Goal: Task Accomplishment & Management: Use online tool/utility

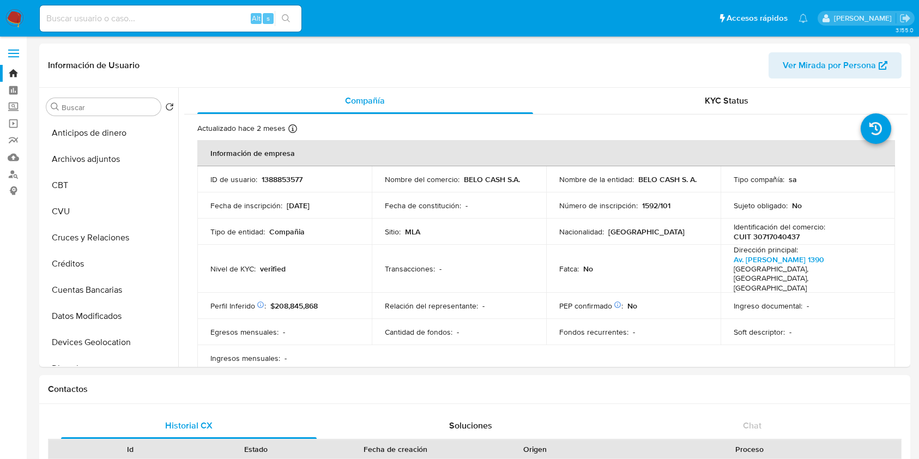
select select "10"
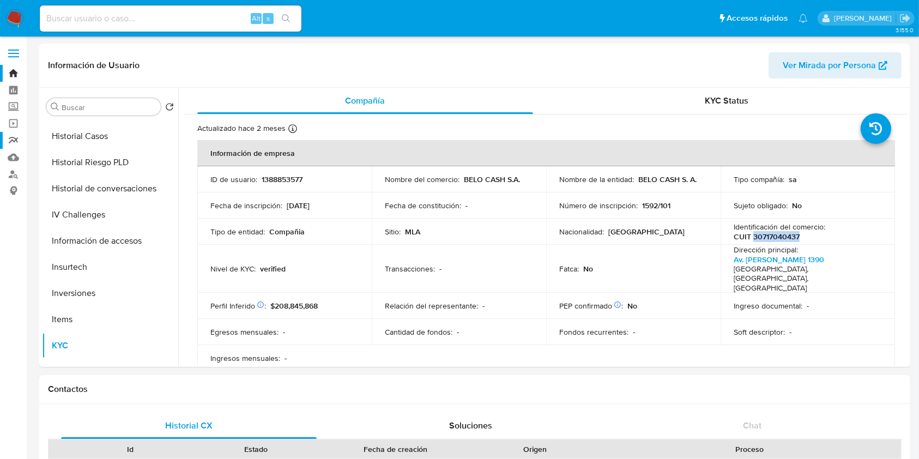
click at [6, 138] on link "Reportes" at bounding box center [65, 140] width 130 height 17
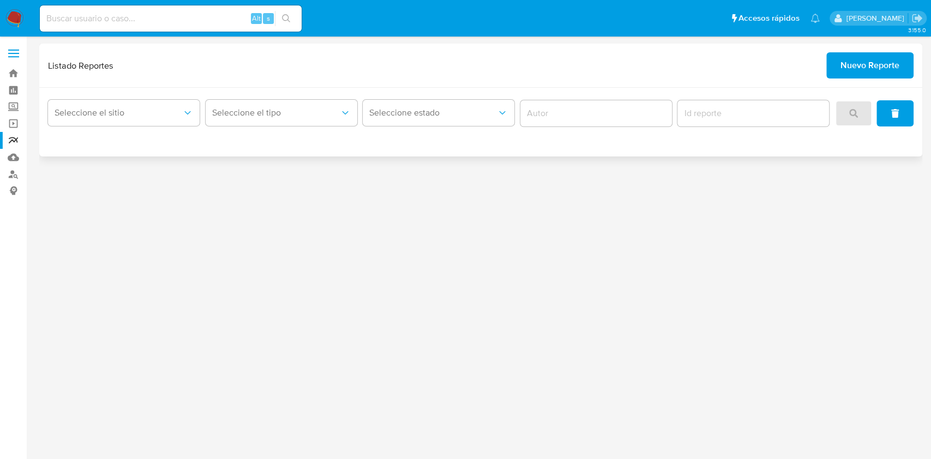
click at [891, 74] on span "Nuevo Reporte" at bounding box center [869, 65] width 59 height 24
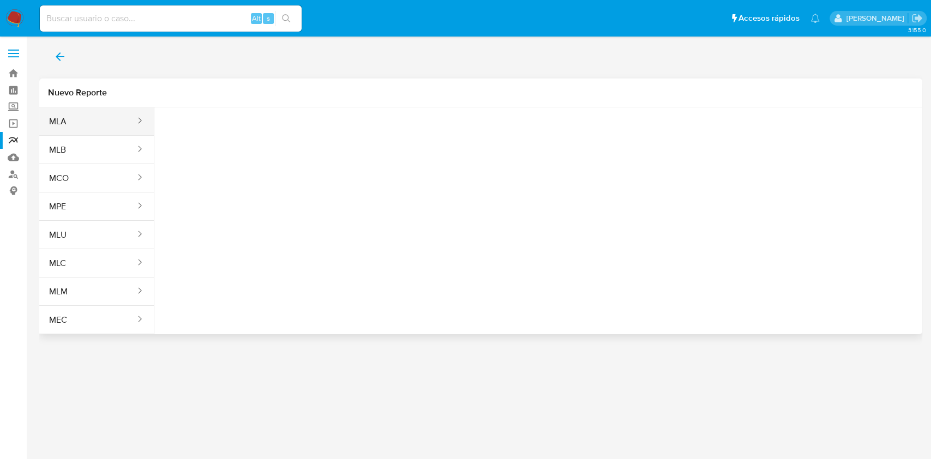
click at [109, 113] on button "MLA" at bounding box center [87, 121] width 97 height 26
click at [208, 135] on span "Seleccione una opcion" at bounding box center [218, 136] width 96 height 11
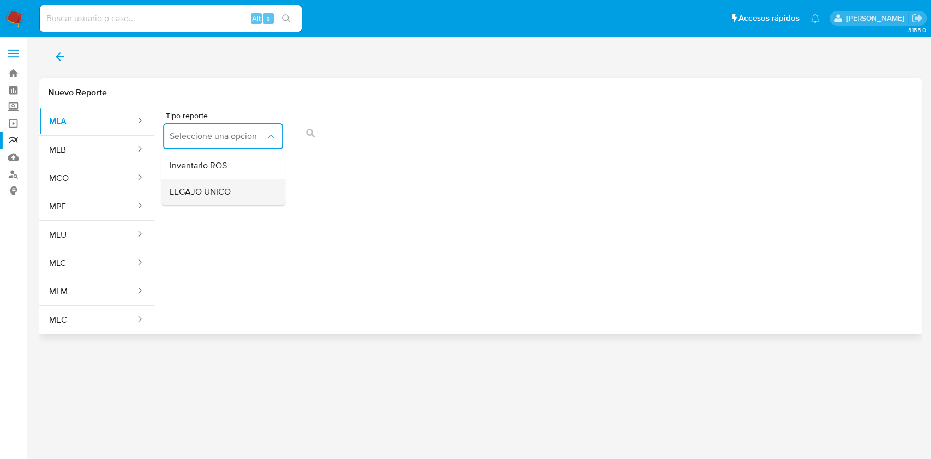
click at [215, 194] on span "LEGAJO UNICO" at bounding box center [200, 191] width 61 height 11
click at [366, 147] on button "CDI" at bounding box center [352, 136] width 120 height 26
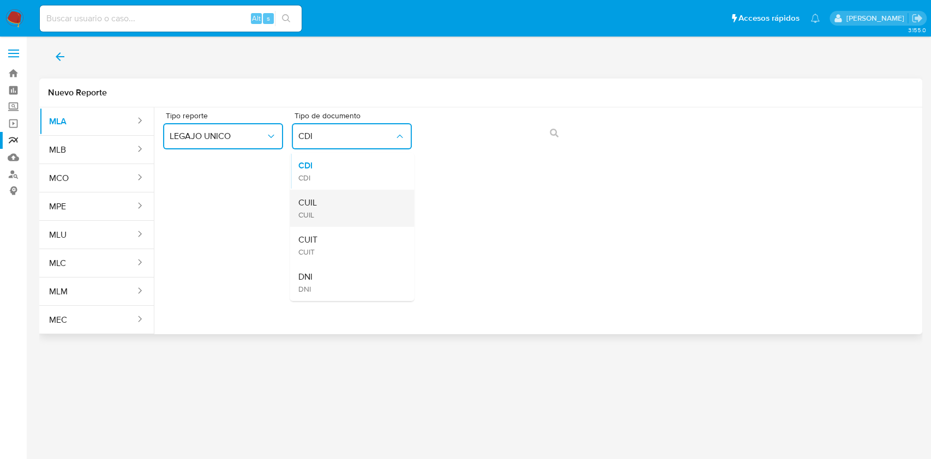
click at [348, 203] on div "CUIL CUIL" at bounding box center [348, 208] width 100 height 37
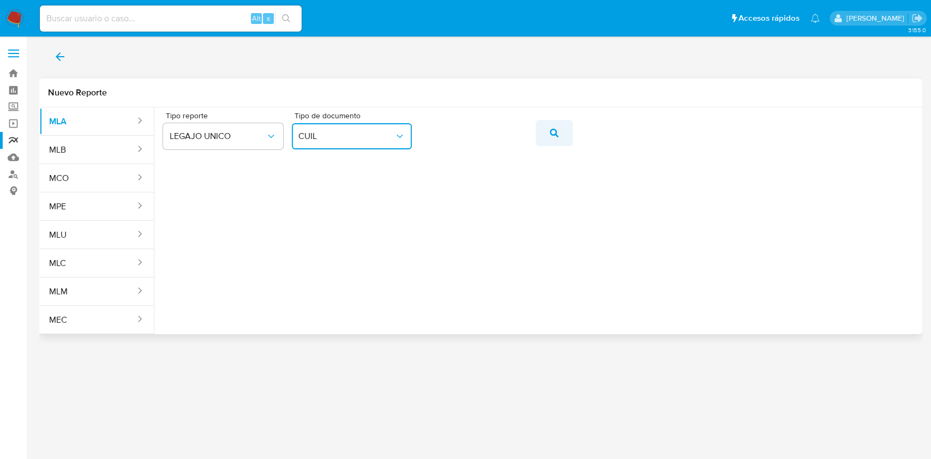
click at [553, 134] on icon "action-search" at bounding box center [554, 133] width 9 height 9
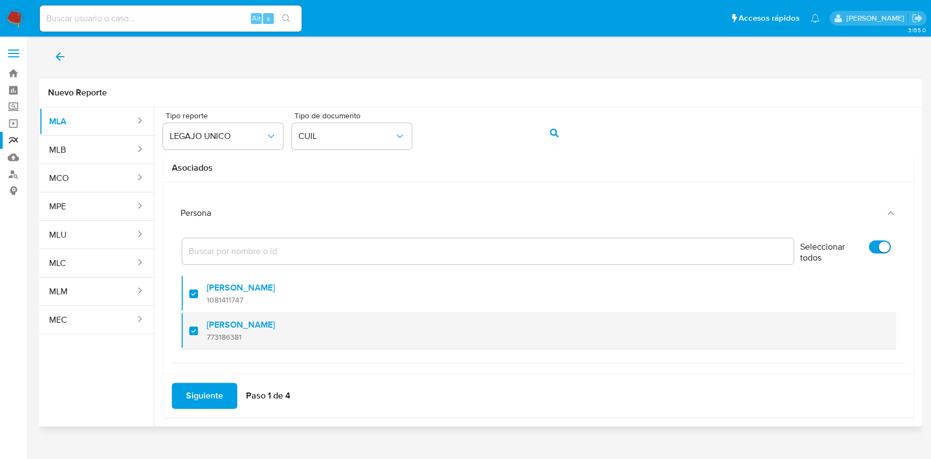
click at [192, 333] on div at bounding box center [197, 331] width 17 height 26
checkbox input "false"
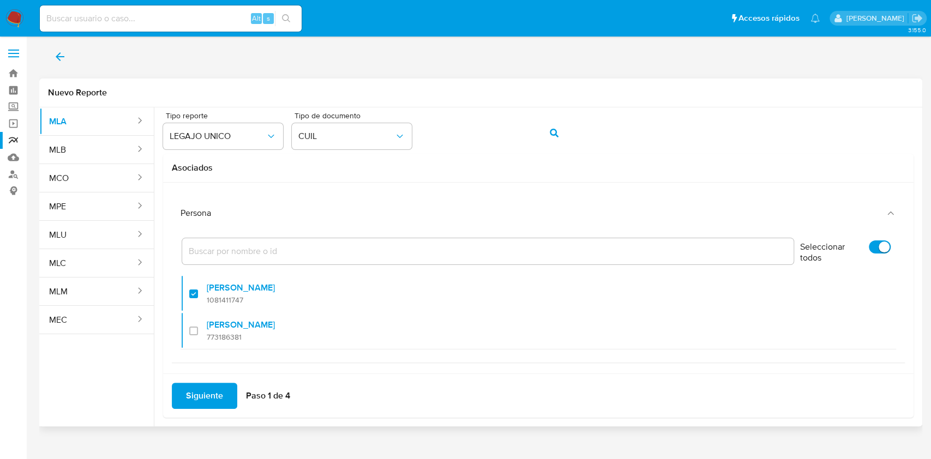
click at [201, 391] on span "Siguiente" at bounding box center [204, 396] width 37 height 24
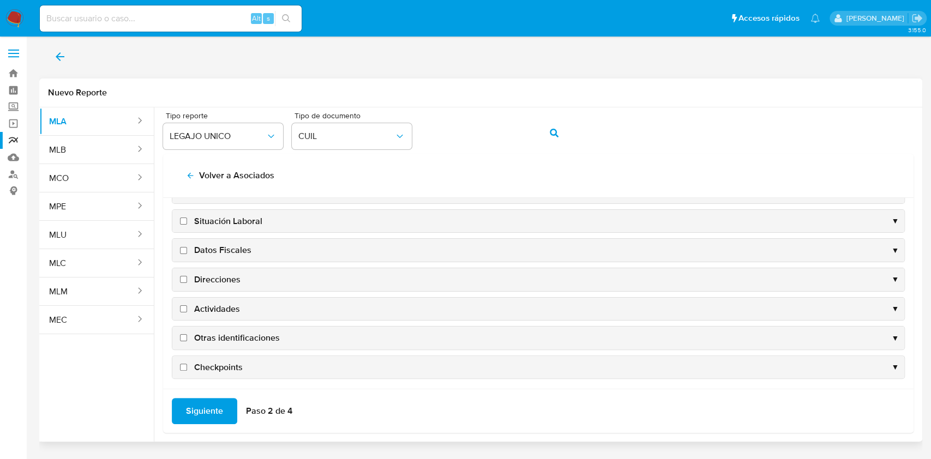
scroll to position [105, 0]
click at [180, 246] on input "Datos Fiscales" at bounding box center [183, 247] width 7 height 7
checkbox input "true"
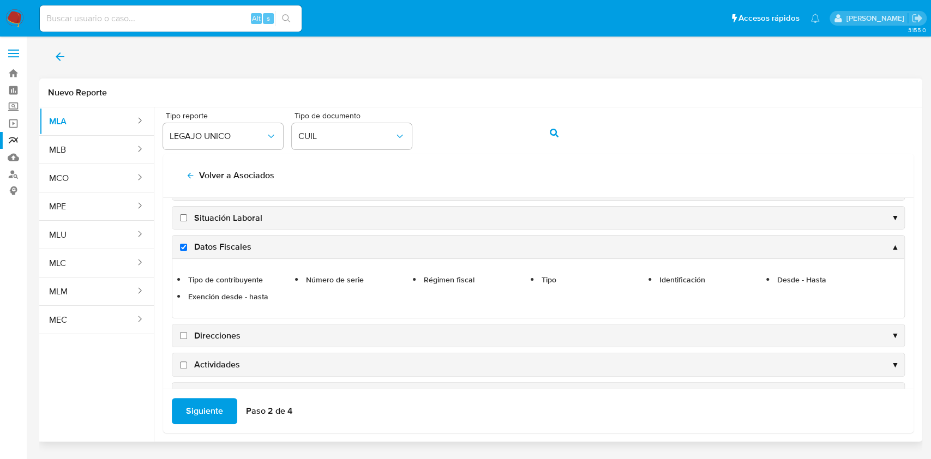
click at [195, 337] on span "Direcciones" at bounding box center [217, 336] width 46 height 12
click at [187, 337] on input "Direcciones" at bounding box center [183, 335] width 7 height 7
checkbox input "true"
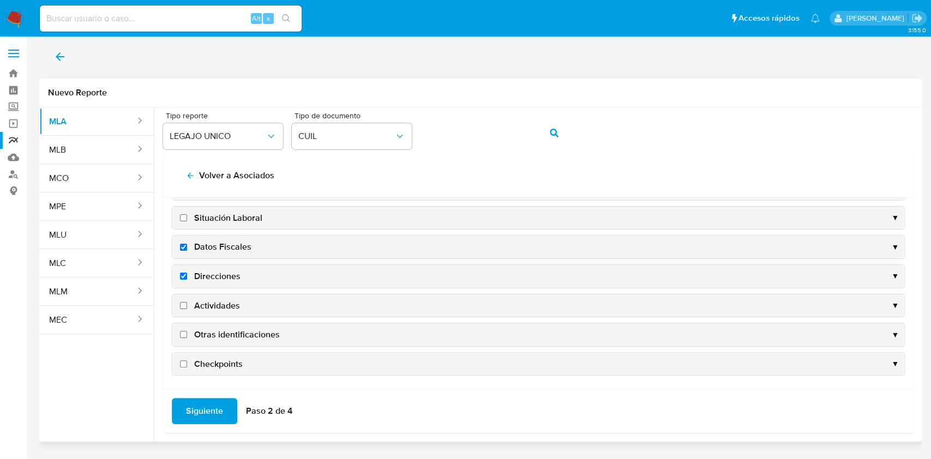
click at [226, 303] on span "Actividades" at bounding box center [217, 306] width 46 height 12
click at [187, 303] on input "Actividades" at bounding box center [183, 305] width 7 height 7
checkbox input "true"
click at [226, 339] on span "Otras identificaciones" at bounding box center [237, 335] width 86 height 12
click at [187, 338] on input "Otras identificaciones" at bounding box center [183, 334] width 7 height 7
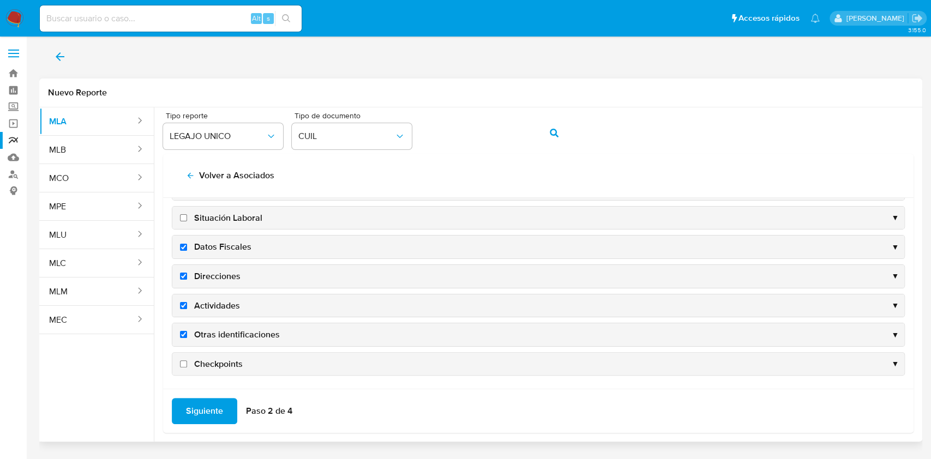
checkbox input "true"
click at [214, 414] on span "Siguiente" at bounding box center [204, 411] width 37 height 24
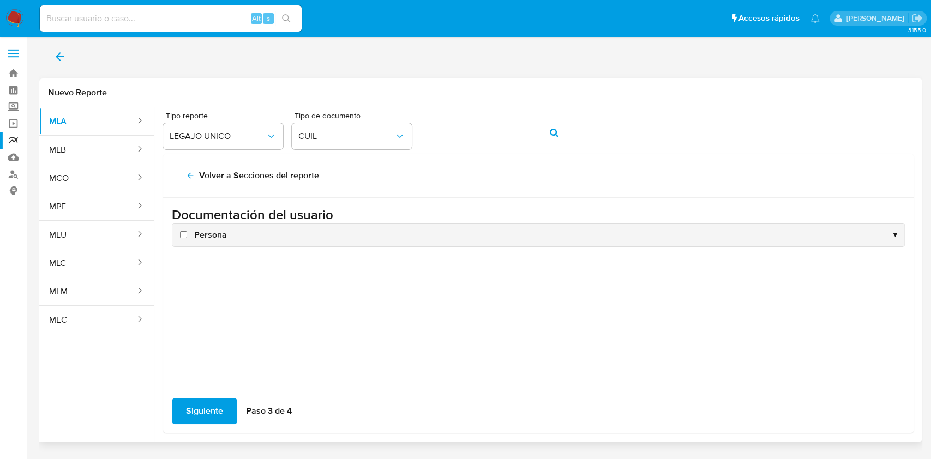
click at [209, 221] on h3 "Documentación del usuario" at bounding box center [538, 215] width 733 height 16
click at [209, 239] on span "Persona" at bounding box center [210, 235] width 33 height 12
click at [187, 238] on input "Persona" at bounding box center [183, 234] width 7 height 7
checkbox input "true"
click at [213, 401] on span "Siguiente" at bounding box center [204, 411] width 37 height 24
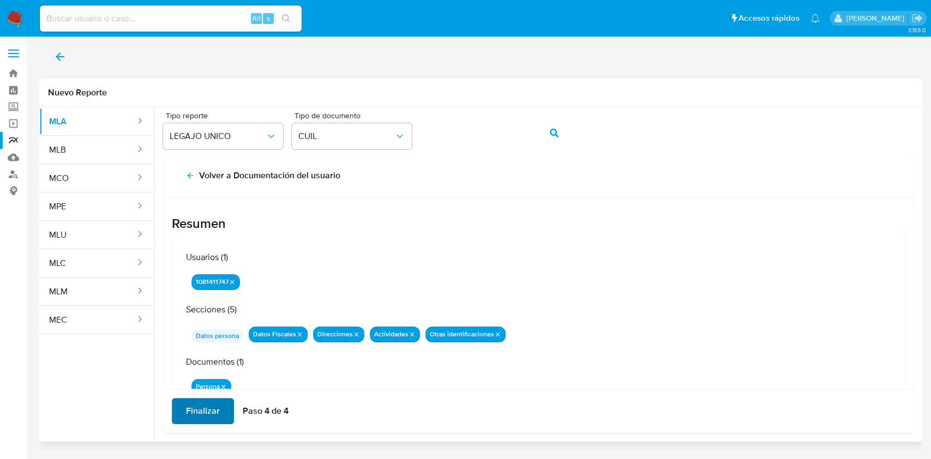
click at [213, 402] on span "Finalizar" at bounding box center [203, 411] width 34 height 24
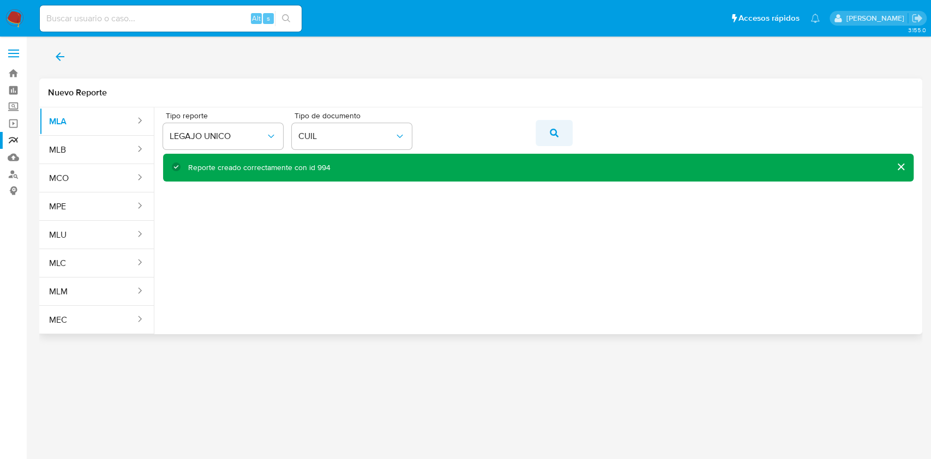
click at [560, 130] on button "action-search" at bounding box center [553, 133] width 37 height 26
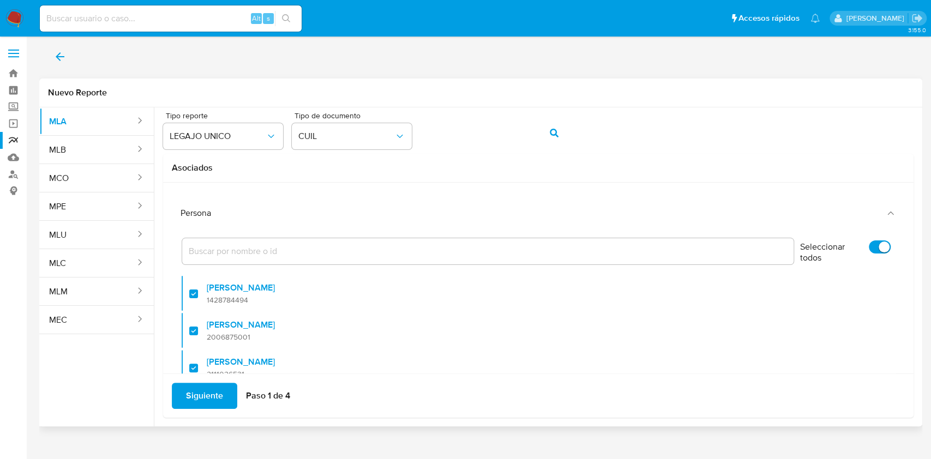
click at [870, 249] on input "Seleccionar todos" at bounding box center [879, 246] width 22 height 13
checkbox input "false"
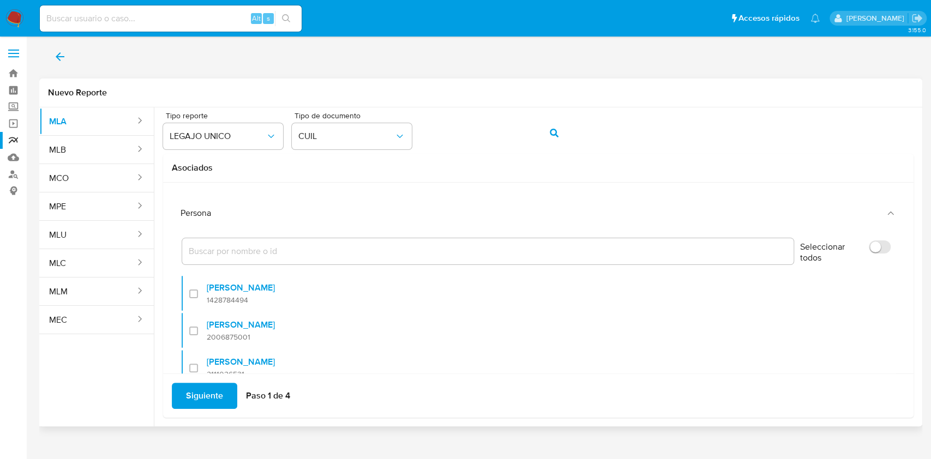
checkbox input "false"
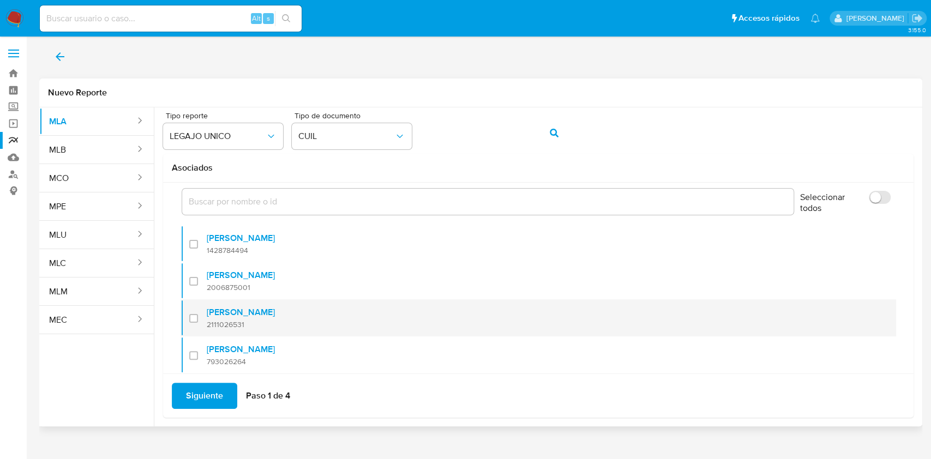
scroll to position [73, 0]
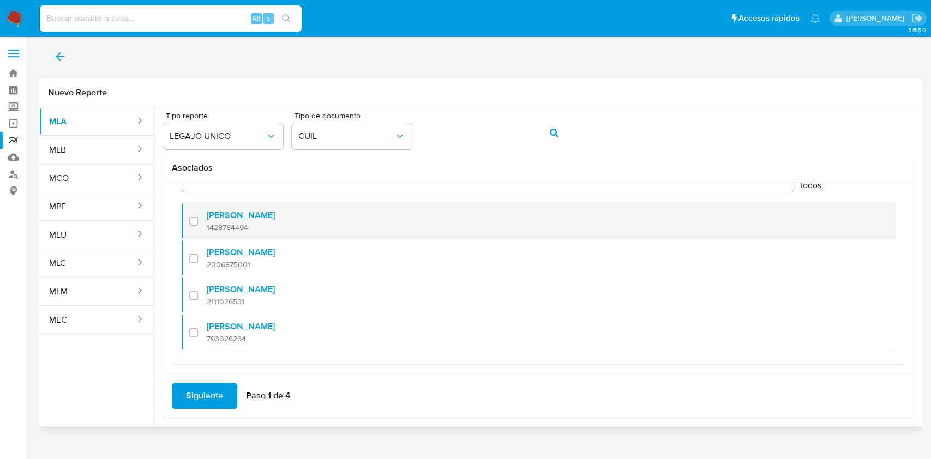
click at [193, 220] on div at bounding box center [197, 221] width 17 height 26
checkbox input "true"
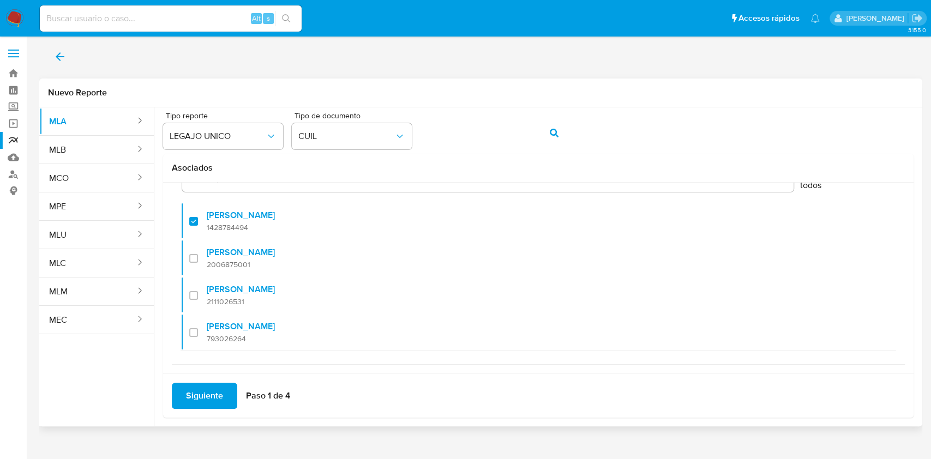
click at [204, 397] on span "Siguiente" at bounding box center [204, 396] width 37 height 24
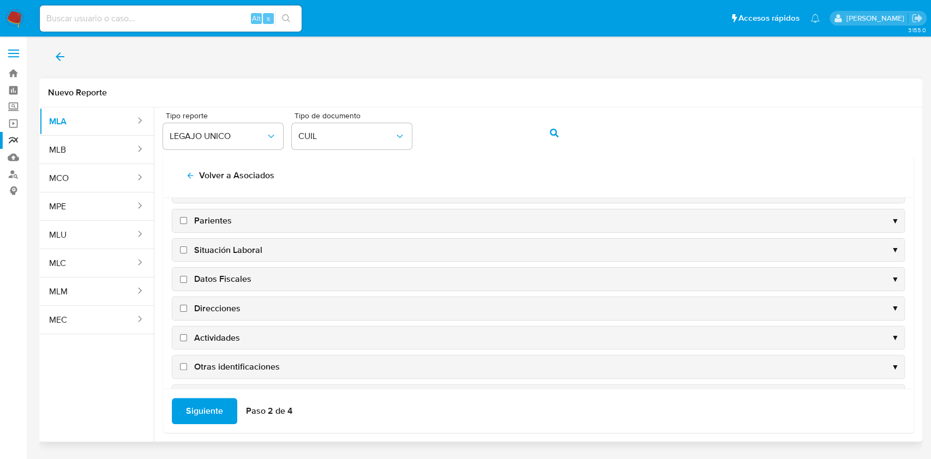
scroll to position [105, 0]
click at [196, 247] on span "Datos Fiscales" at bounding box center [222, 247] width 57 height 12
click at [187, 247] on input "Datos Fiscales" at bounding box center [183, 247] width 7 height 7
checkbox input "true"
click at [202, 272] on span "Direcciones" at bounding box center [217, 276] width 46 height 12
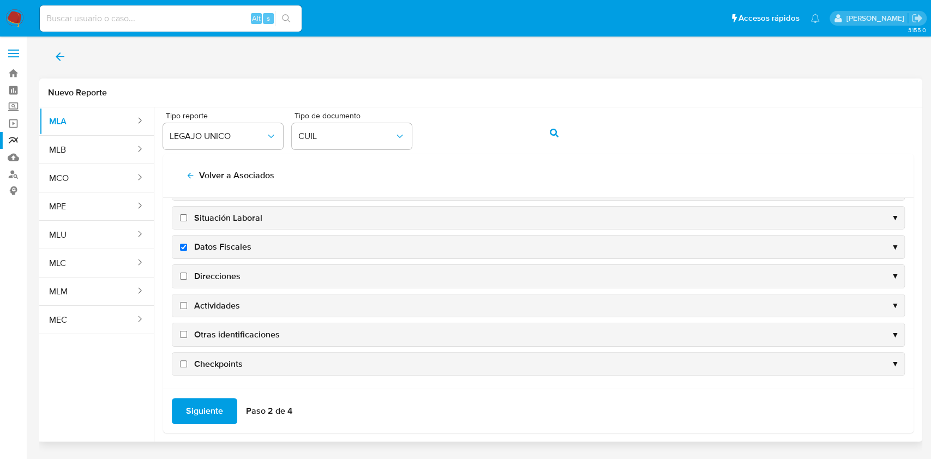
click at [187, 273] on input "Direcciones" at bounding box center [183, 276] width 7 height 7
checkbox input "true"
click at [204, 300] on span "Actividades" at bounding box center [217, 306] width 46 height 12
click at [187, 302] on input "Actividades" at bounding box center [183, 305] width 7 height 7
checkbox input "true"
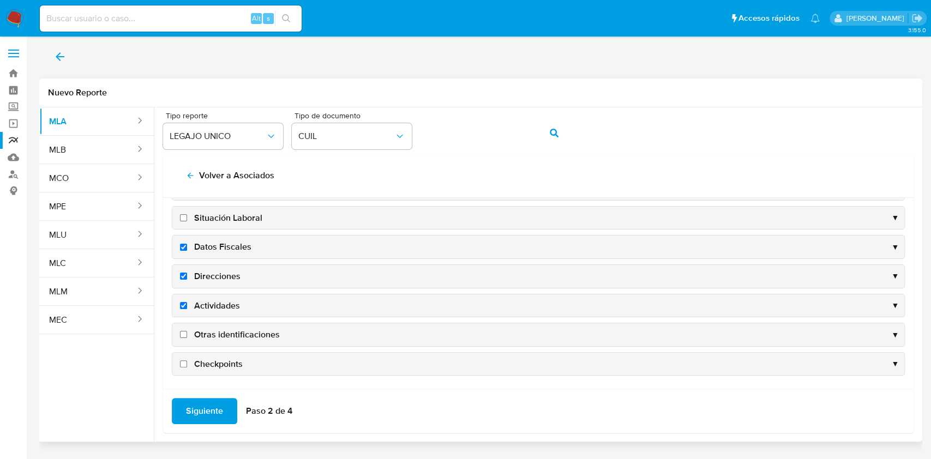
click at [209, 329] on span "Otras identificaciones" at bounding box center [237, 335] width 86 height 12
click at [187, 331] on input "Otras identificaciones" at bounding box center [183, 334] width 7 height 7
checkbox input "true"
click at [196, 408] on span "Siguiente" at bounding box center [204, 411] width 37 height 24
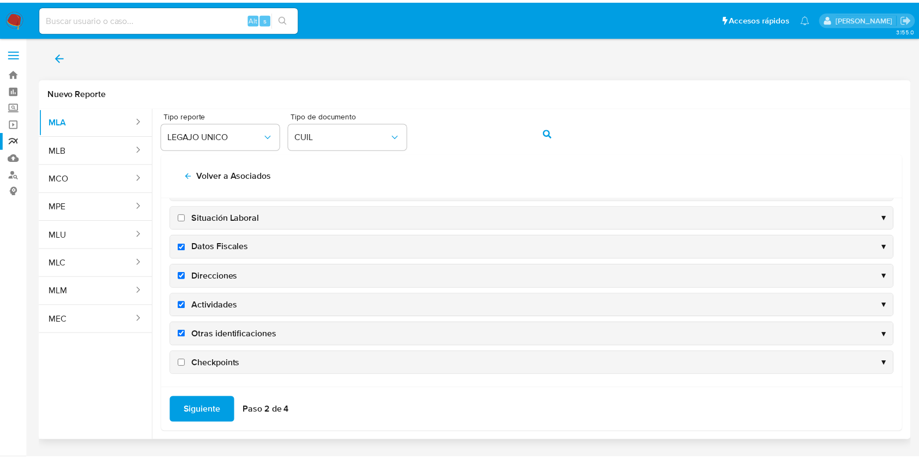
scroll to position [0, 0]
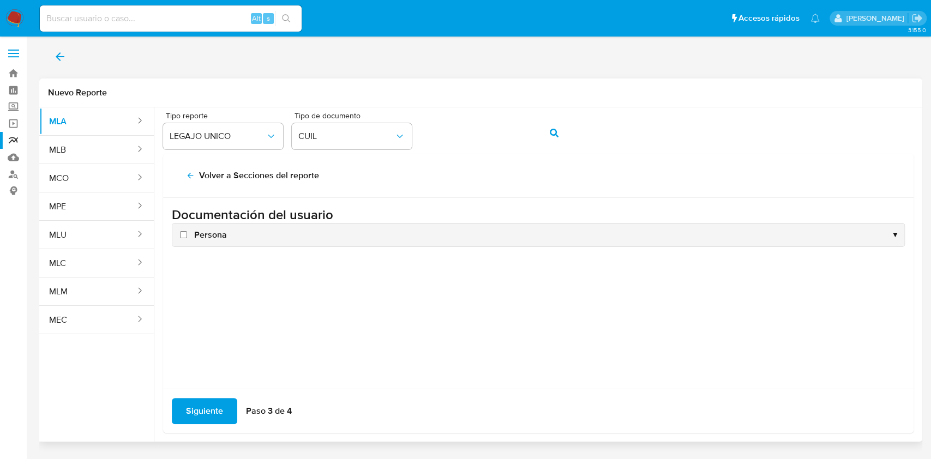
click at [204, 230] on span "Persona" at bounding box center [210, 235] width 33 height 12
click at [187, 231] on input "Persona" at bounding box center [183, 234] width 7 height 7
checkbox input "true"
click at [206, 412] on span "Siguiente" at bounding box center [204, 411] width 37 height 24
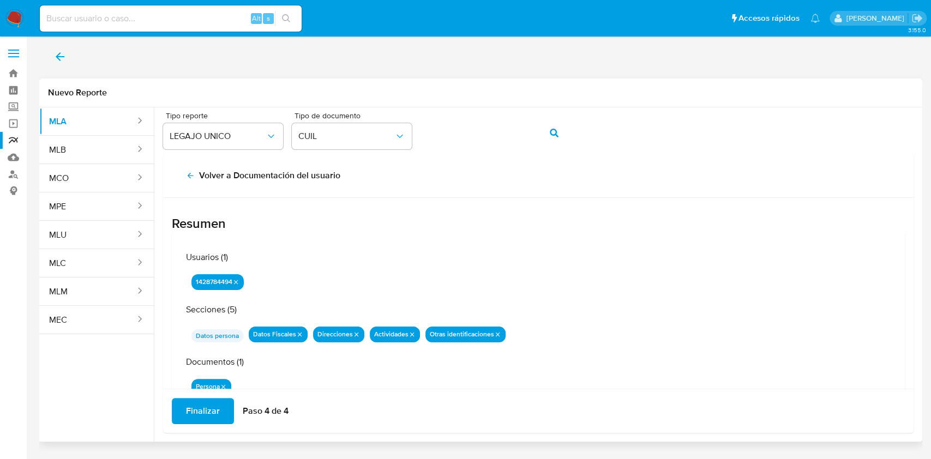
click at [203, 420] on span "Finalizar" at bounding box center [203, 411] width 34 height 24
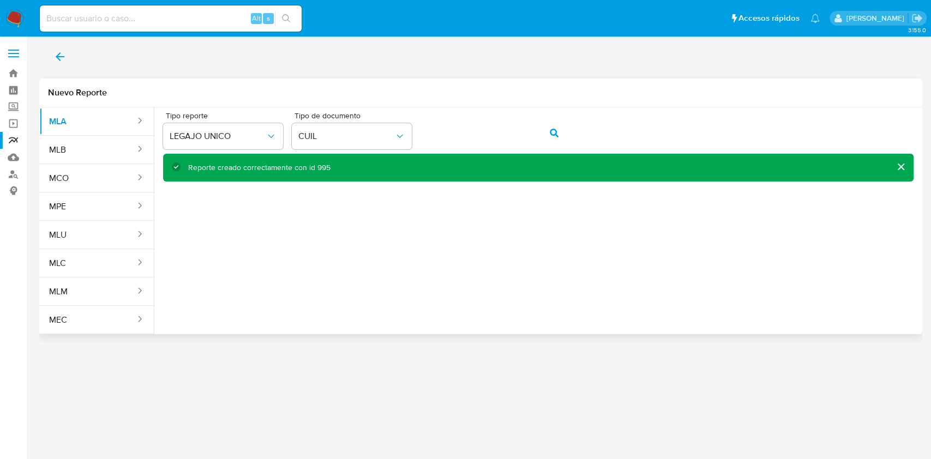
click at [58, 55] on icon "back" at bounding box center [60, 56] width 9 height 9
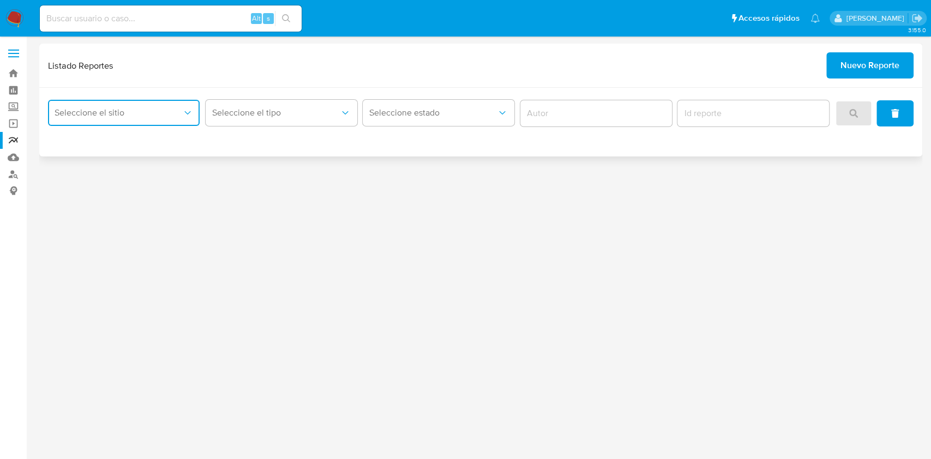
click at [133, 116] on span "Seleccione el sitio" at bounding box center [119, 112] width 128 height 11
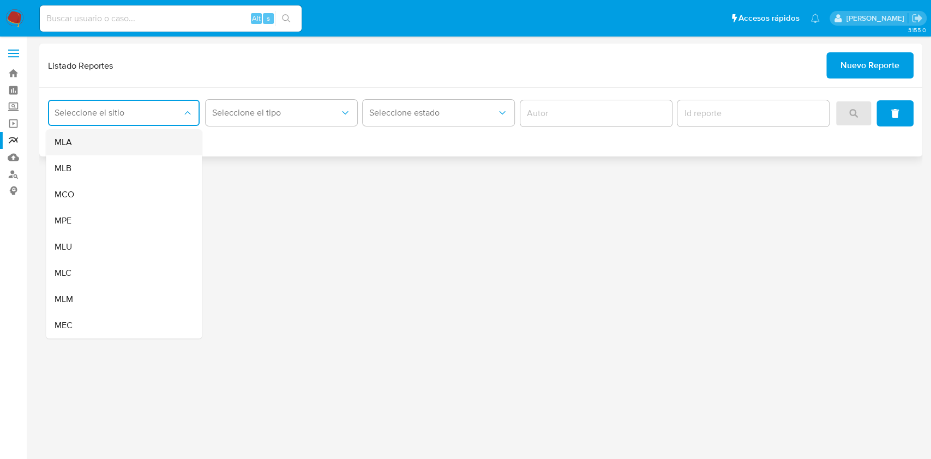
click at [124, 147] on div "MLA" at bounding box center [121, 142] width 132 height 26
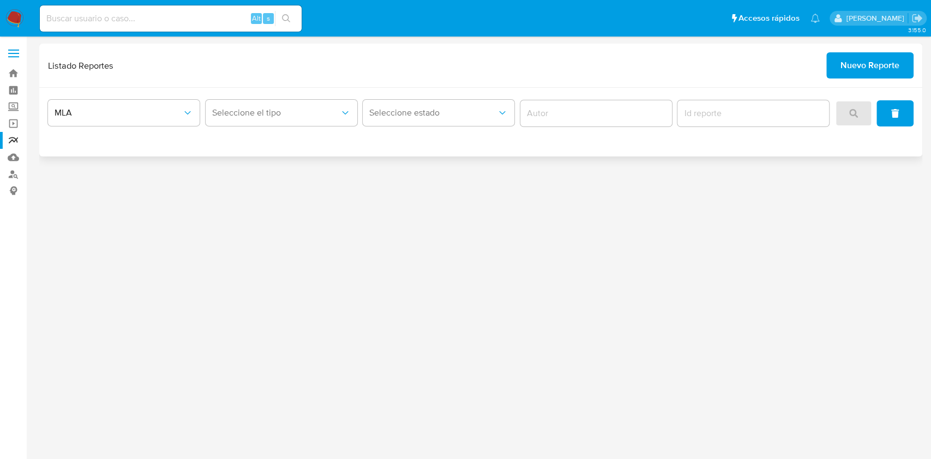
click at [260, 130] on div "MLA Seleccione el tipo Seleccione estado" at bounding box center [480, 122] width 883 height 69
click at [274, 110] on span "Seleccione el tipo" at bounding box center [276, 112] width 128 height 11
click at [285, 168] on div "LEGAJO UNICO" at bounding box center [278, 168] width 132 height 26
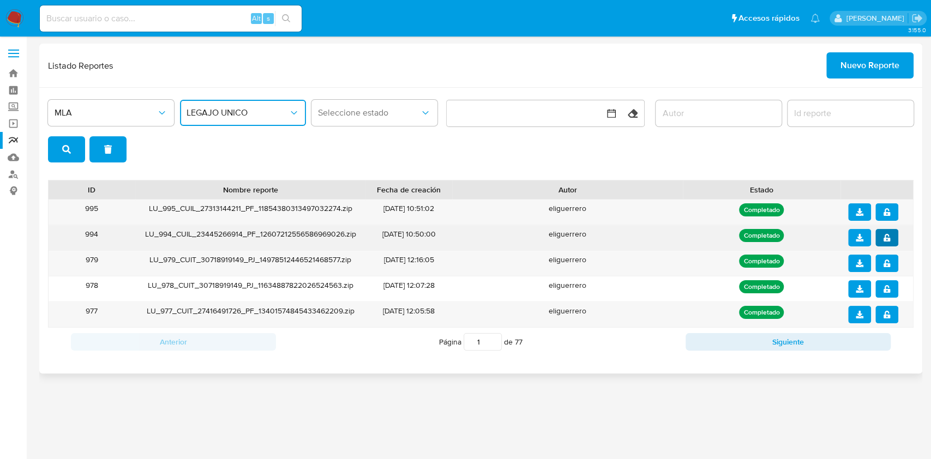
click at [888, 232] on span "notify_security" at bounding box center [887, 237] width 8 height 15
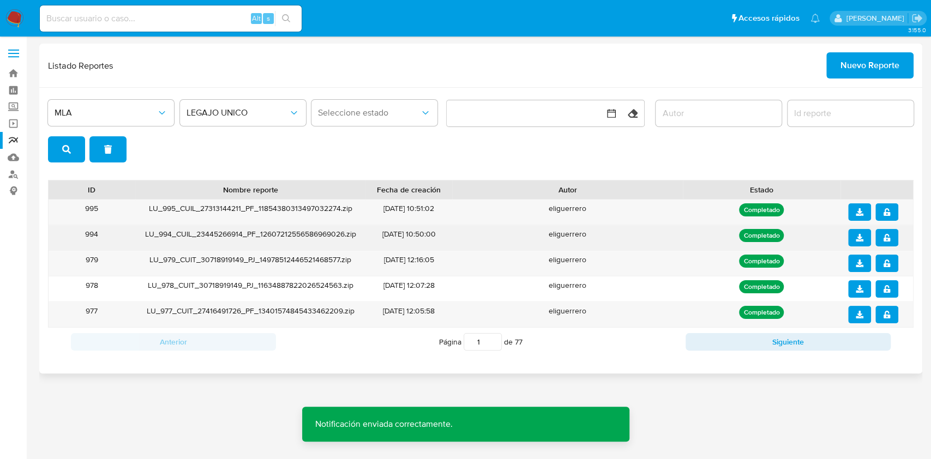
click at [866, 234] on button "download" at bounding box center [859, 237] width 23 height 17
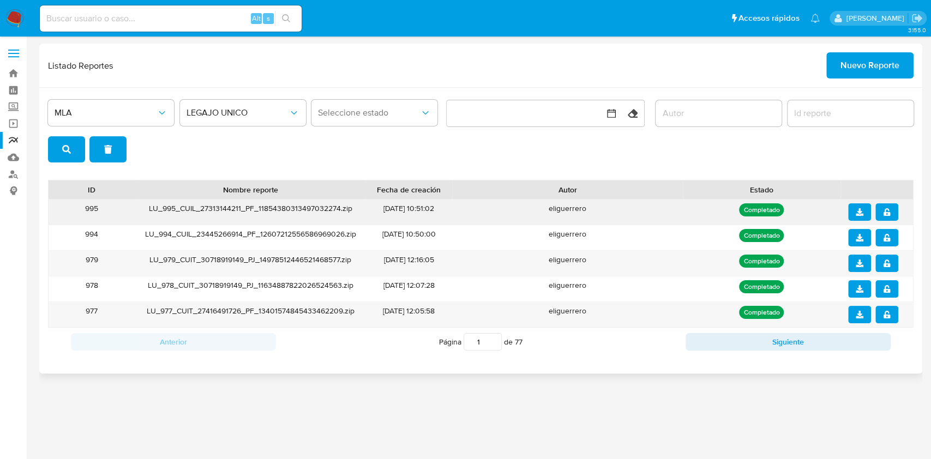
click at [890, 213] on button "notify_security" at bounding box center [886, 211] width 23 height 17
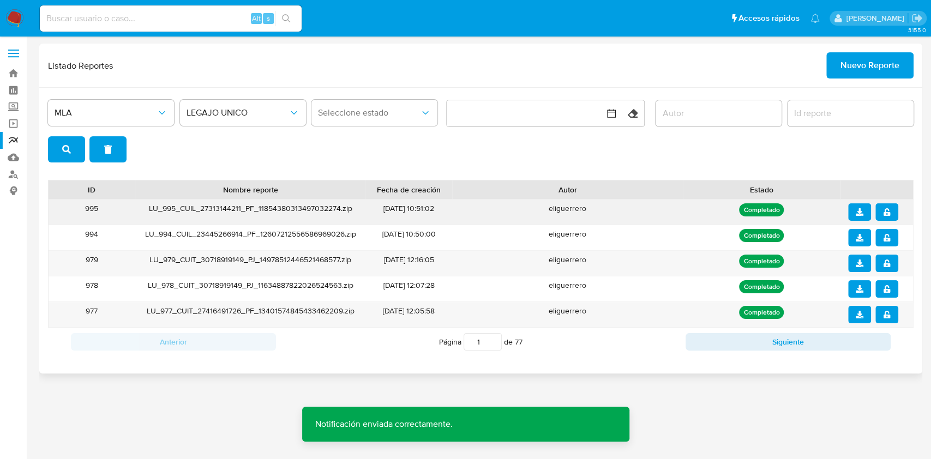
click at [862, 215] on icon "download" at bounding box center [859, 212] width 8 height 8
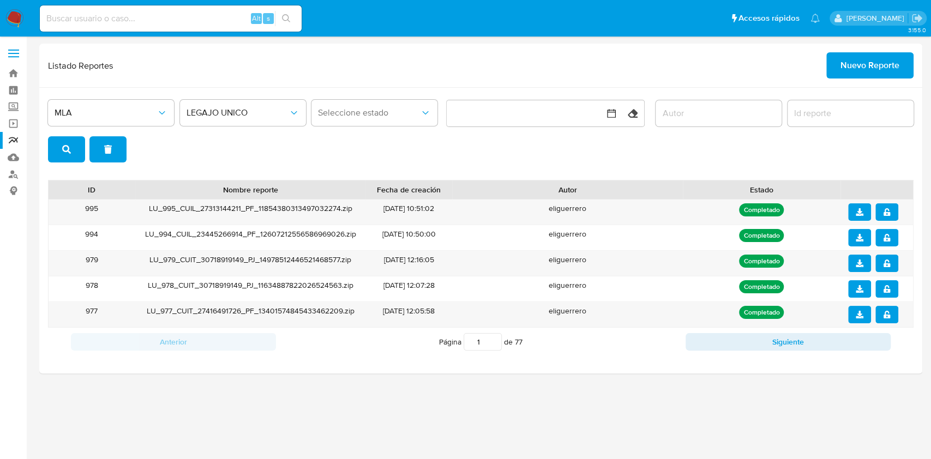
click at [154, 17] on input at bounding box center [171, 18] width 262 height 14
paste input "538651823"
type input "538651823"
click at [287, 15] on icon "search-icon" at bounding box center [286, 18] width 8 height 8
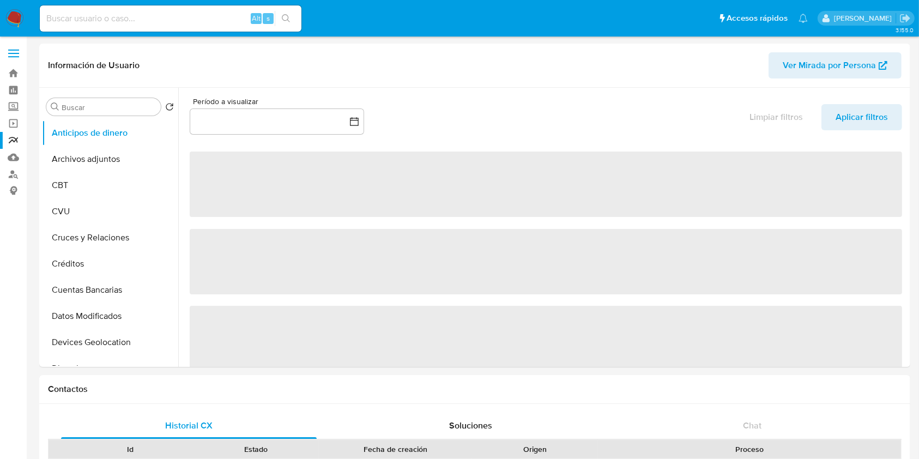
select select "10"
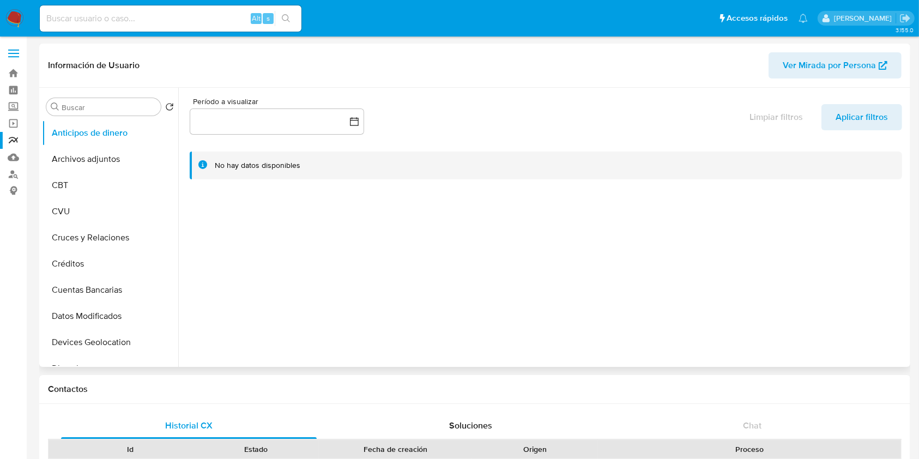
click at [449, 274] on div at bounding box center [542, 227] width 729 height 279
click at [144, 20] on input at bounding box center [171, 18] width 262 height 14
paste input "538651823"
click at [293, 18] on button "search-icon" at bounding box center [286, 18] width 22 height 15
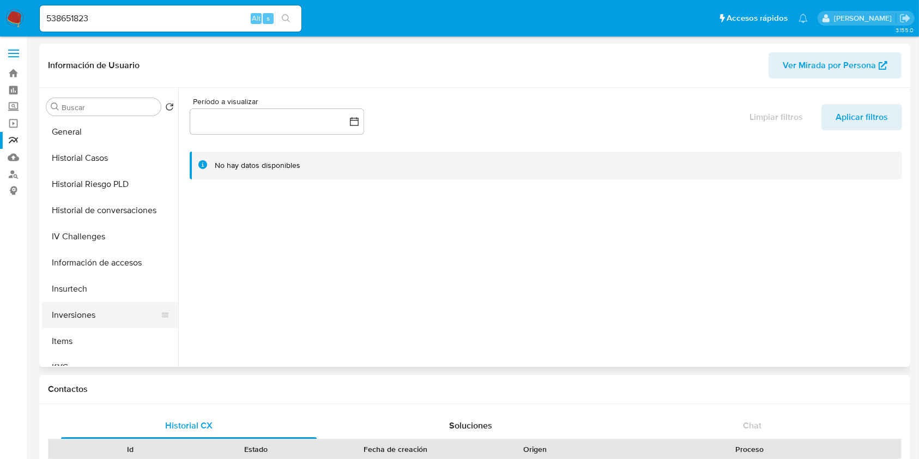
scroll to position [363, 0]
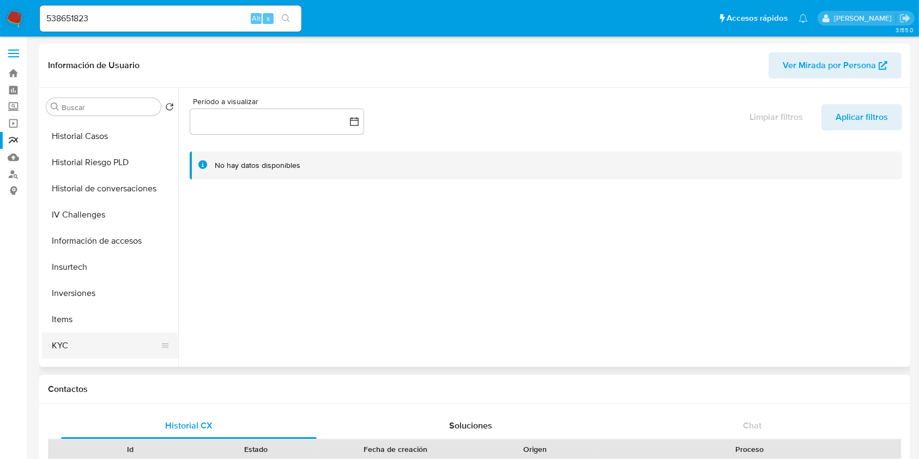
click at [68, 341] on button "KYC" at bounding box center [106, 346] width 128 height 26
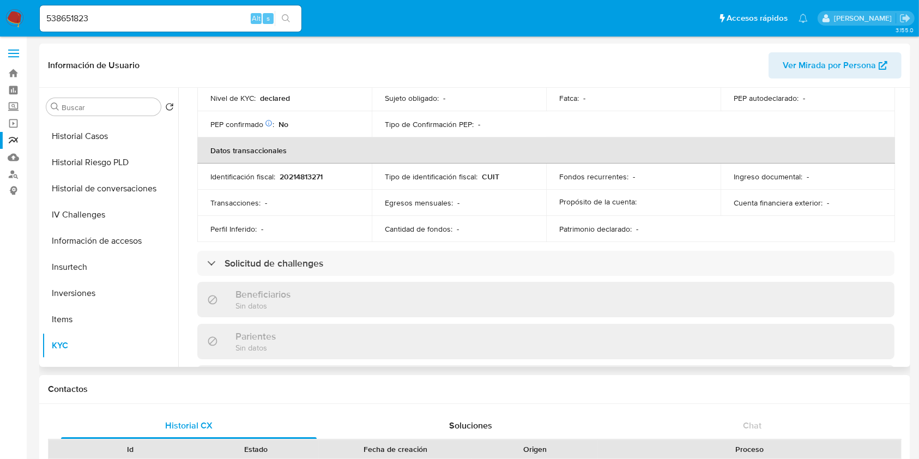
scroll to position [145, 0]
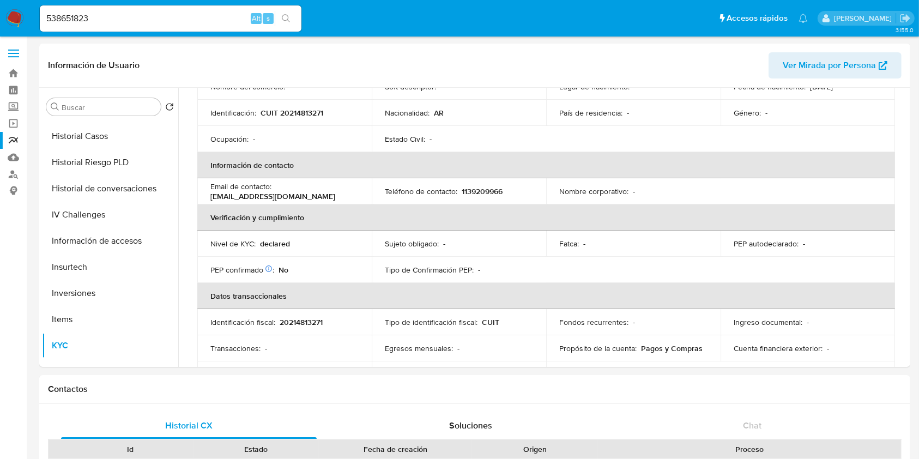
click at [110, 15] on input "538651823" at bounding box center [171, 18] width 262 height 14
drag, startPoint x: 92, startPoint y: 21, endPoint x: 0, endPoint y: 17, distance: 91.7
click at [0, 17] on nav "Pausado Ver notificaciones 538651823 Alt s Accesos rápidos Presiona las siguien…" at bounding box center [459, 18] width 919 height 37
paste input "788860671"
type input "788860671"
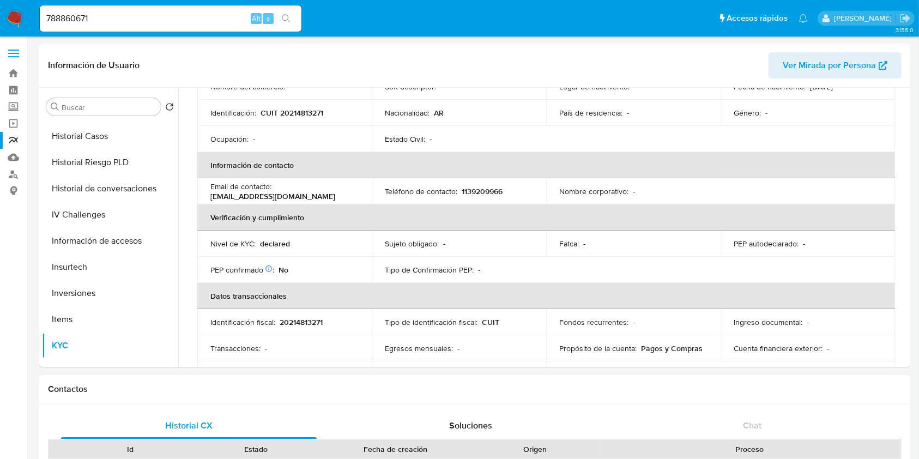
click at [287, 13] on button "search-icon" at bounding box center [286, 18] width 22 height 15
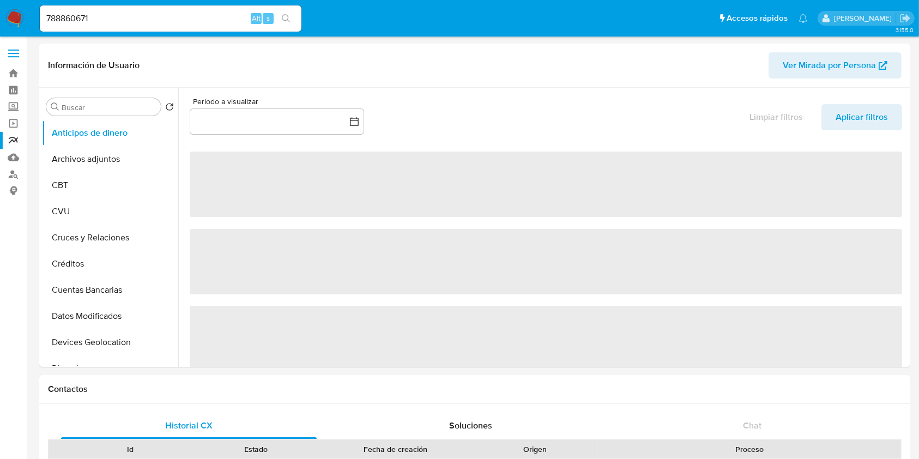
select select "10"
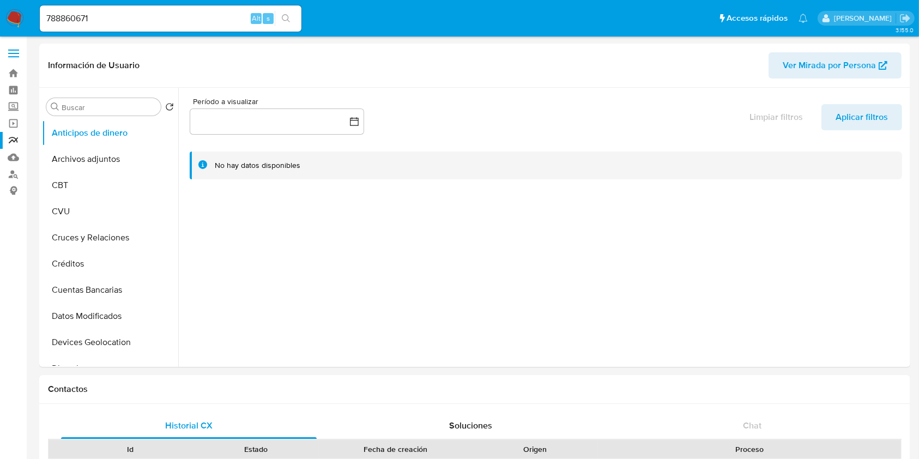
click at [187, 11] on input "788860671" at bounding box center [171, 18] width 262 height 14
click at [287, 20] on icon "search-icon" at bounding box center [286, 18] width 8 height 8
click at [129, 212] on button "CVU" at bounding box center [106, 211] width 128 height 26
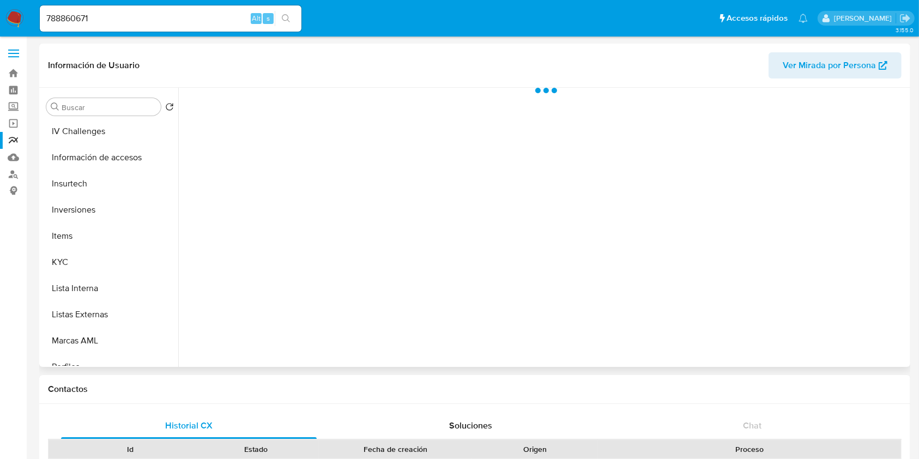
scroll to position [509, 0]
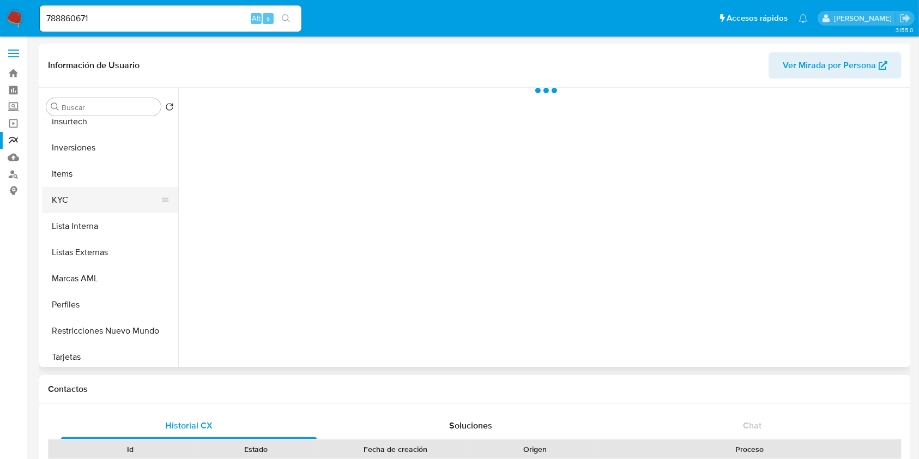
click at [85, 207] on button "KYC" at bounding box center [106, 200] width 128 height 26
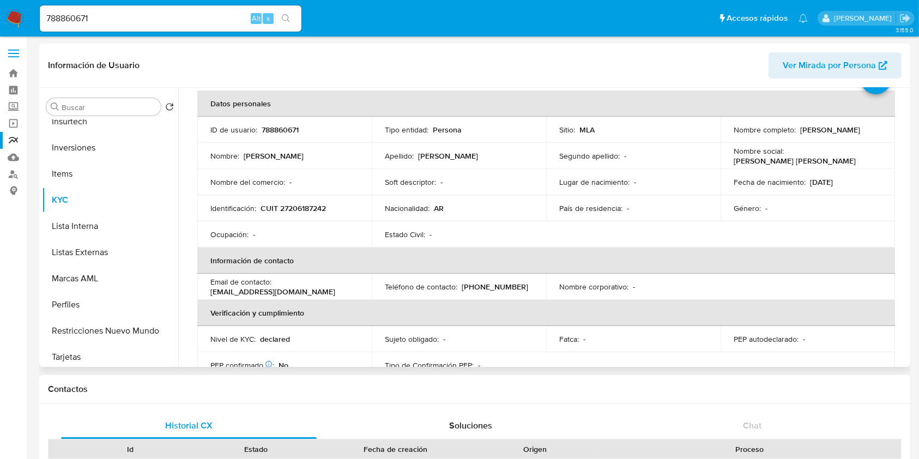
scroll to position [73, 0]
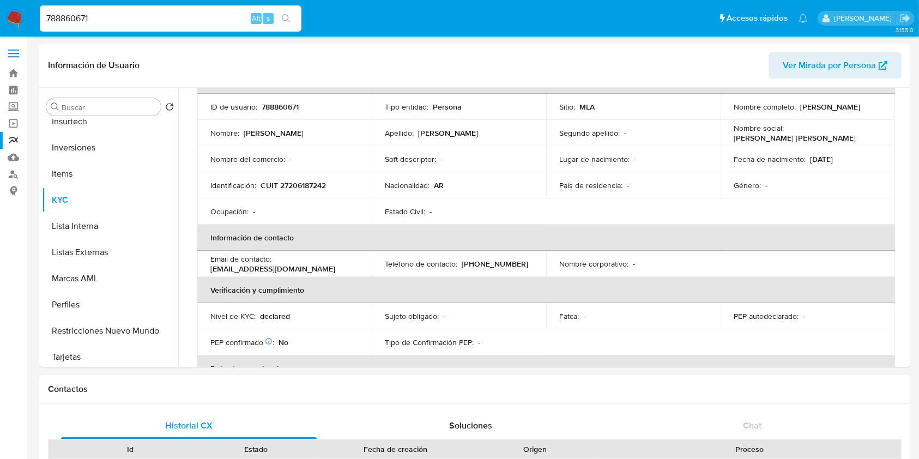
drag, startPoint x: 206, startPoint y: 22, endPoint x: 41, endPoint y: 31, distance: 164.3
click at [45, 31] on div "788860671 Alt s" at bounding box center [171, 18] width 262 height 26
paste input "833621012"
type input "833621012"
click at [282, 17] on icon "search-icon" at bounding box center [286, 18] width 8 height 8
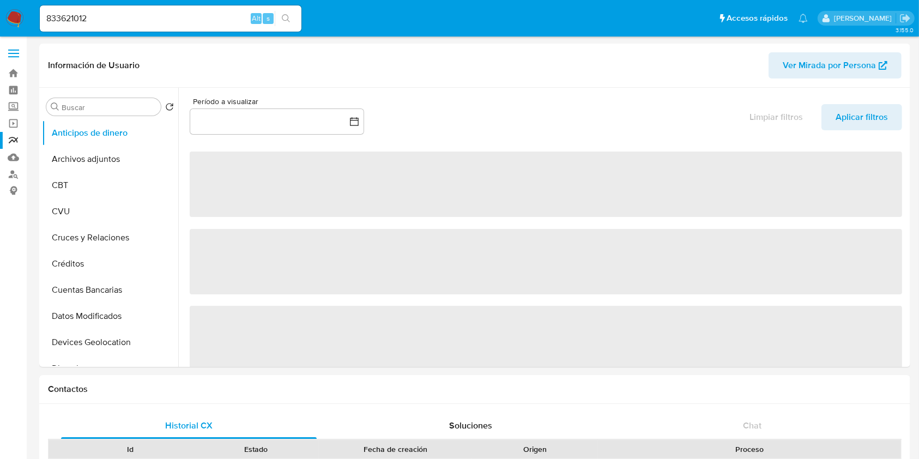
select select "10"
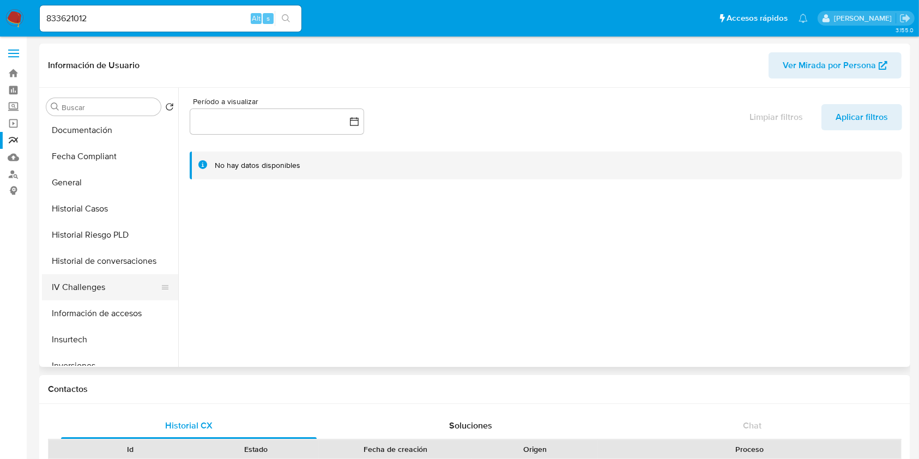
scroll to position [436, 0]
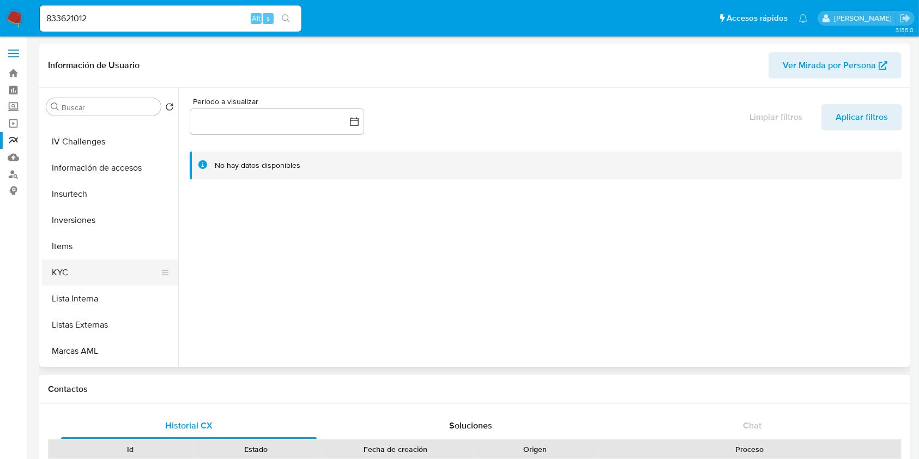
click at [83, 276] on button "KYC" at bounding box center [106, 273] width 128 height 26
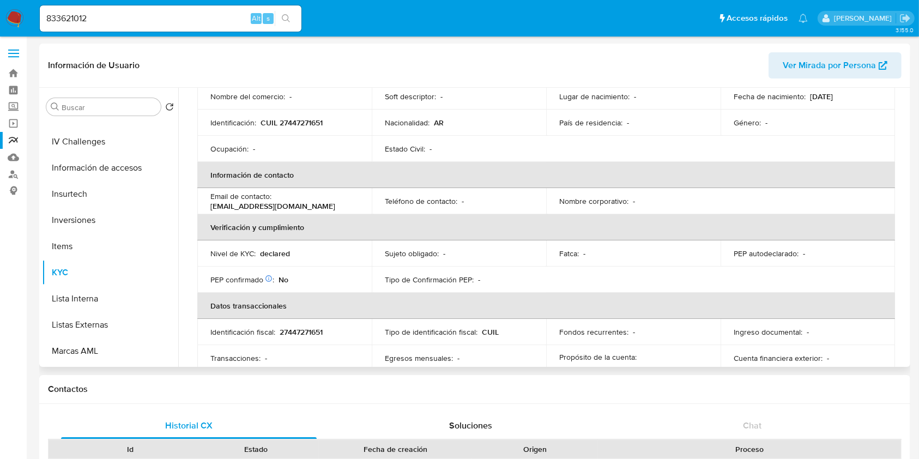
scroll to position [145, 0]
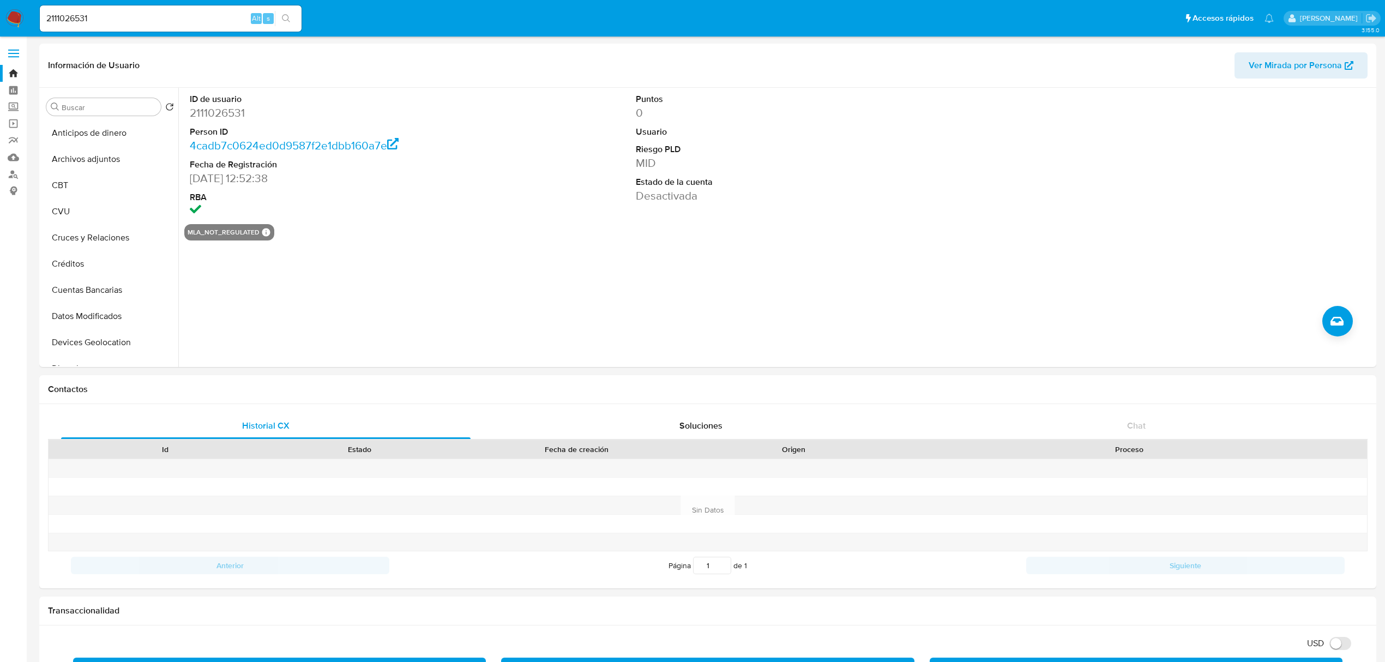
select select "10"
click at [17, 174] on link "Buscador de personas" at bounding box center [65, 174] width 130 height 17
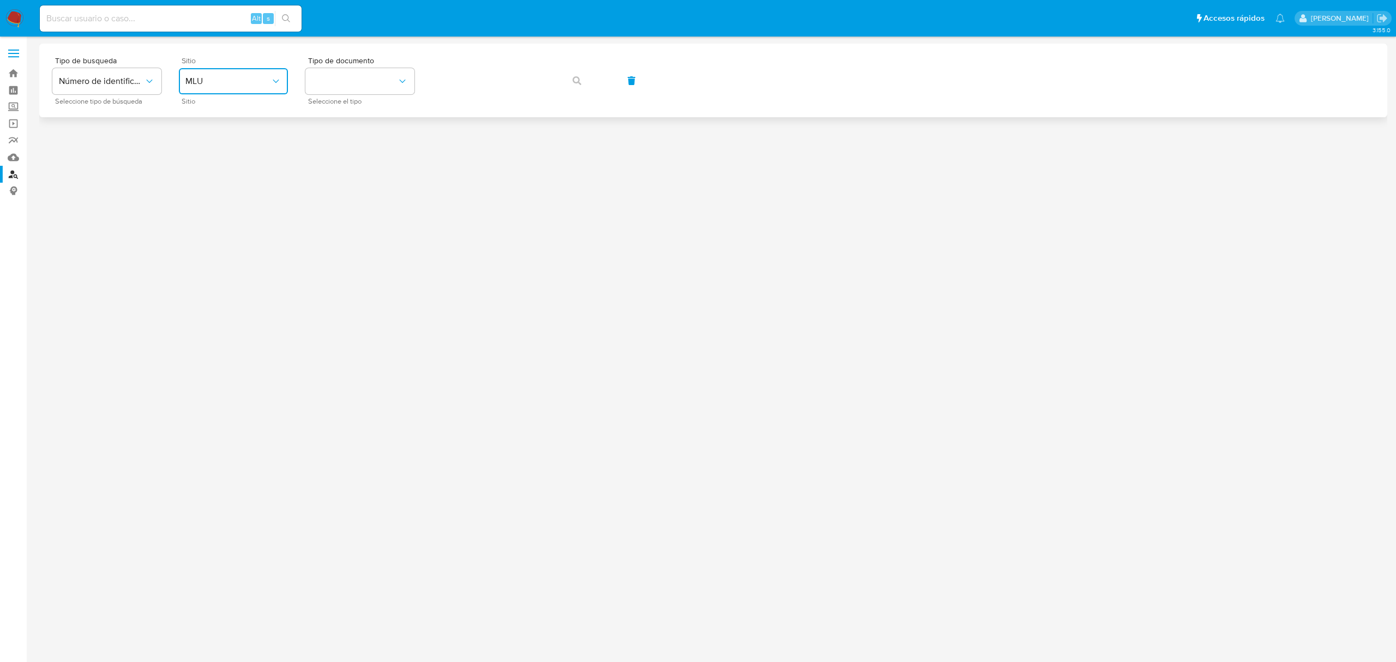
click at [265, 76] on span "MLU" at bounding box center [227, 81] width 85 height 11
drag, startPoint x: 253, startPoint y: 136, endPoint x: 369, endPoint y: 99, distance: 121.4
click at [253, 137] on div "MLA" at bounding box center [229, 137] width 89 height 26
click at [382, 92] on button "identificationType" at bounding box center [359, 81] width 109 height 26
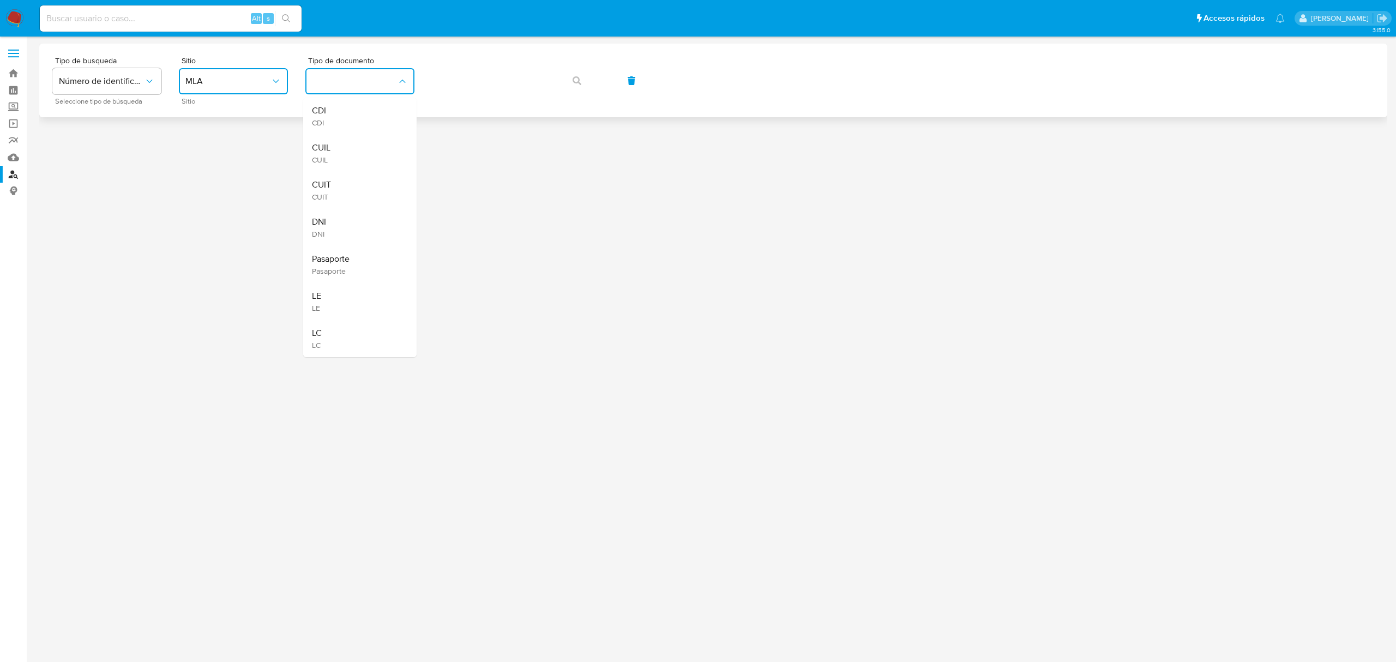
drag, startPoint x: 366, startPoint y: 153, endPoint x: 424, endPoint y: 98, distance: 79.1
click at [366, 152] on div "CUIL CUIL" at bounding box center [356, 153] width 89 height 37
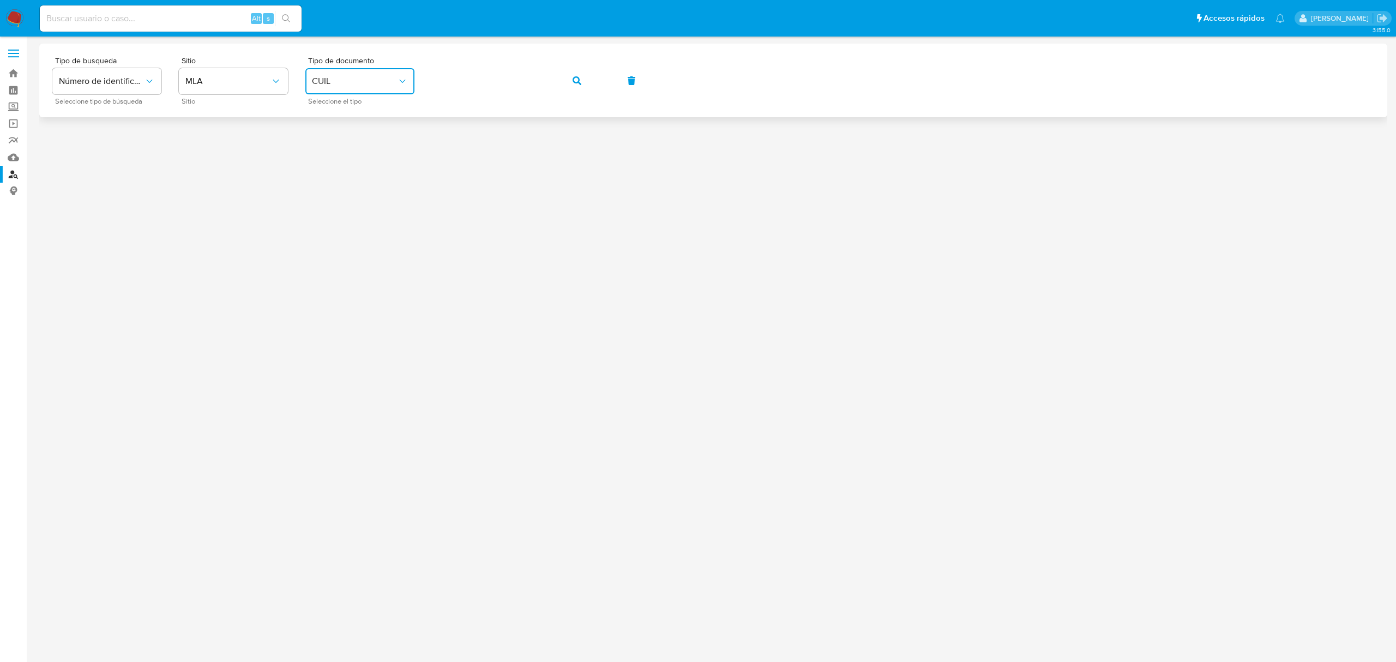
drag, startPoint x: 572, startPoint y: 93, endPoint x: 580, endPoint y: 86, distance: 10.4
click at [574, 93] on button "button" at bounding box center [576, 81] width 37 height 26
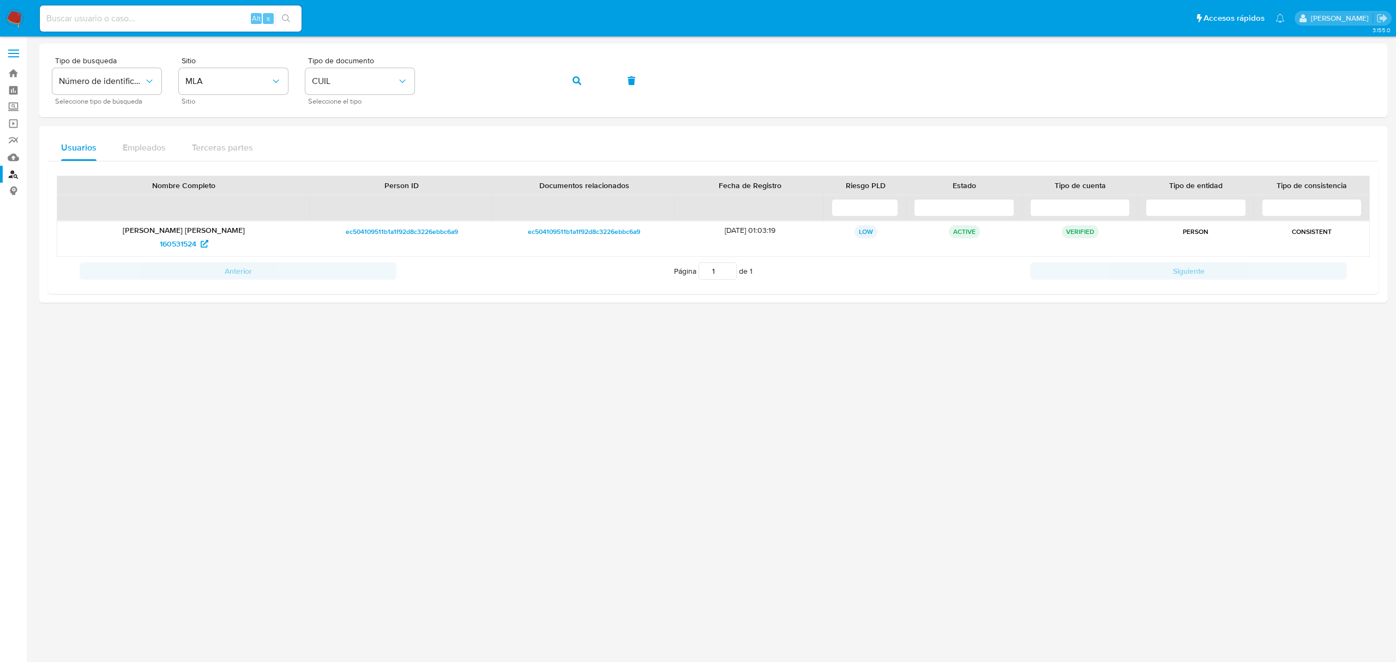
click at [454, 447] on div at bounding box center [713, 349] width 1348 height 611
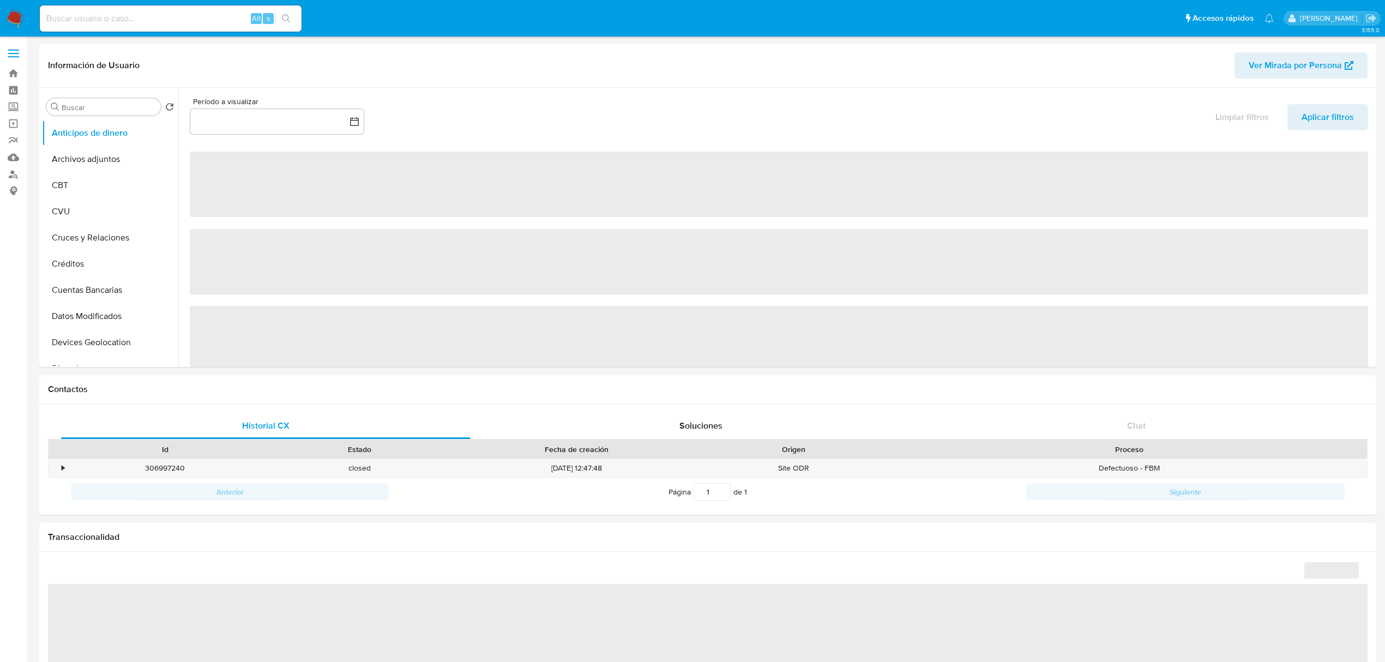
select select "10"
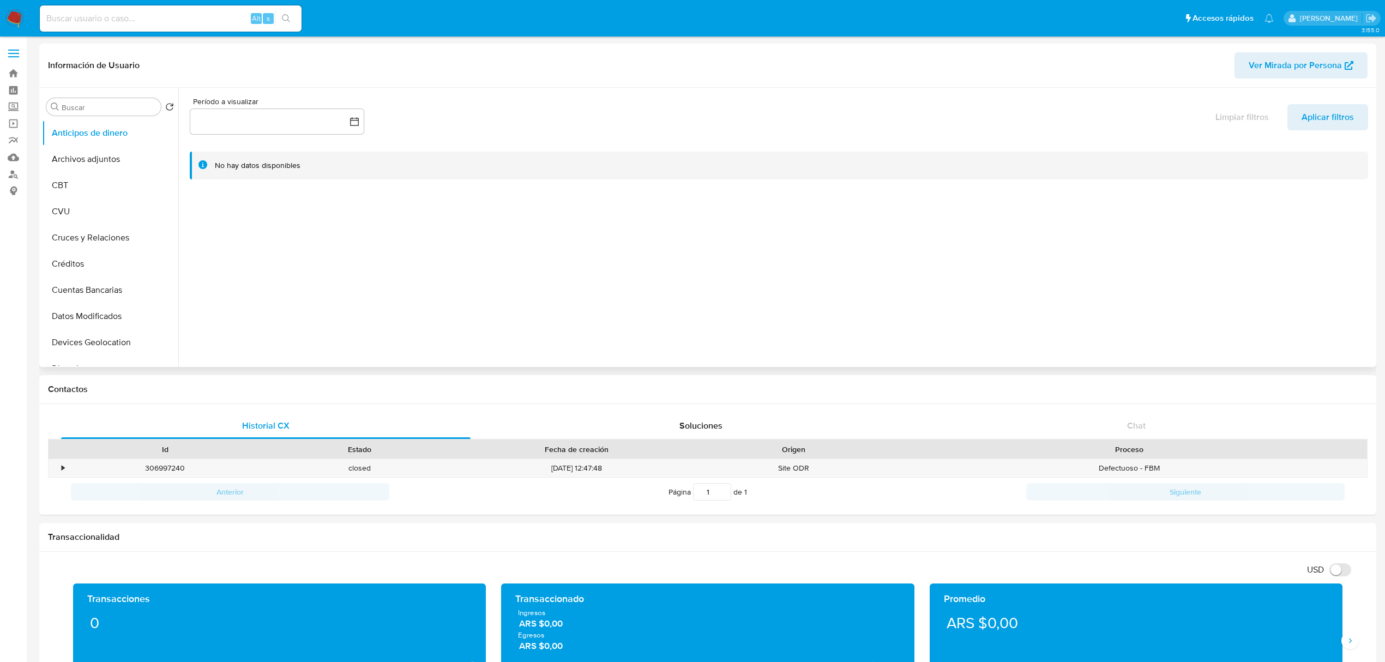
click at [408, 287] on div at bounding box center [775, 227] width 1195 height 279
